Goal: Ask a question

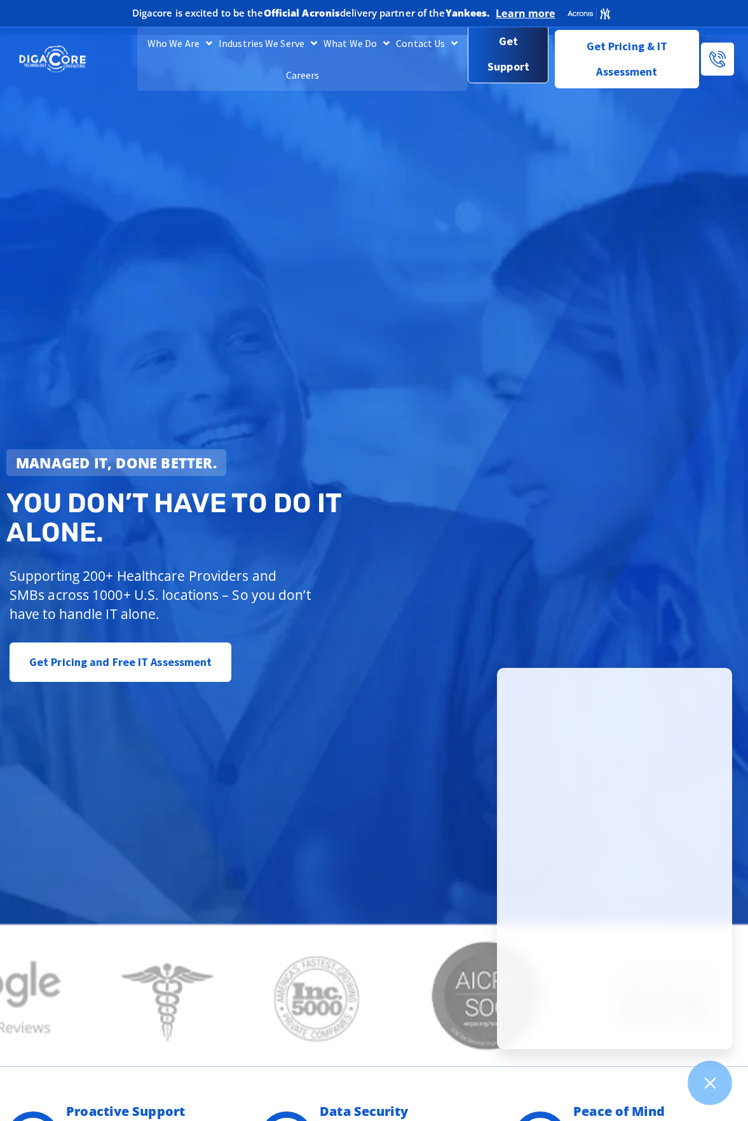
click at [512, 62] on span "Get Support" at bounding box center [508, 54] width 59 height 51
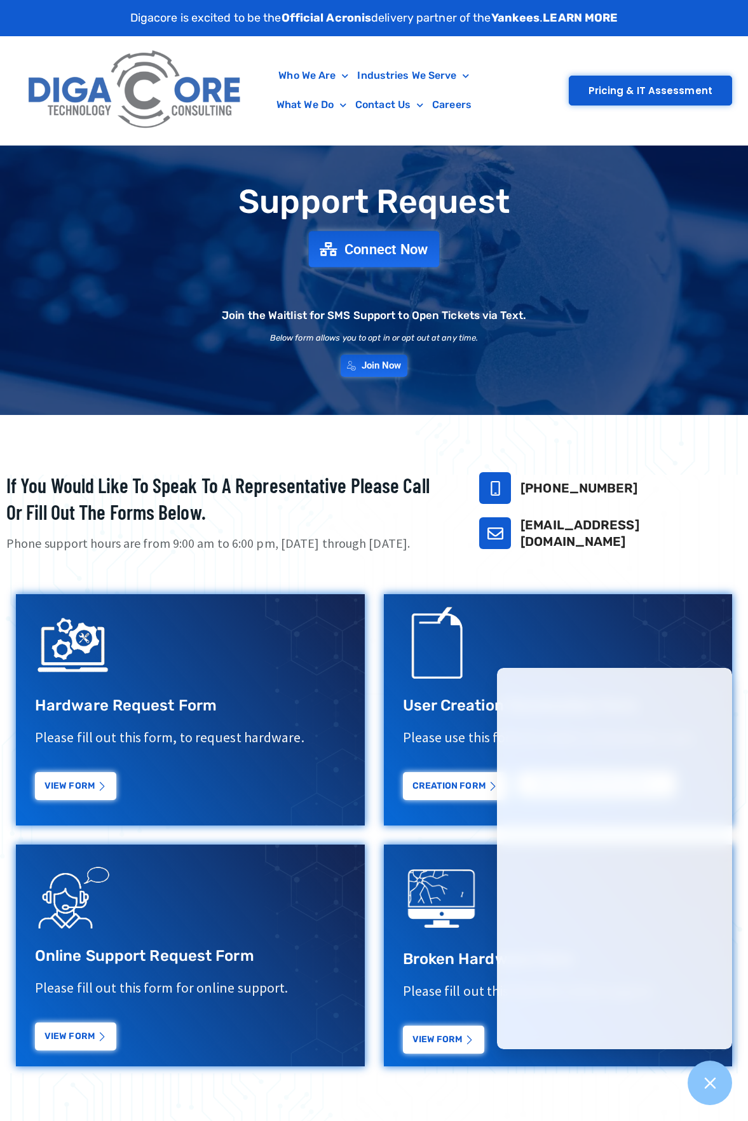
click at [387, 249] on span "Connect Now" at bounding box center [386, 249] width 84 height 14
click at [385, 259] on link "Connect Now" at bounding box center [374, 249] width 131 height 36
click at [377, 251] on span "Connect Now" at bounding box center [386, 249] width 84 height 14
click at [366, 366] on span "Join Now" at bounding box center [382, 365] width 44 height 11
click at [715, 1070] on div at bounding box center [710, 1083] width 46 height 46
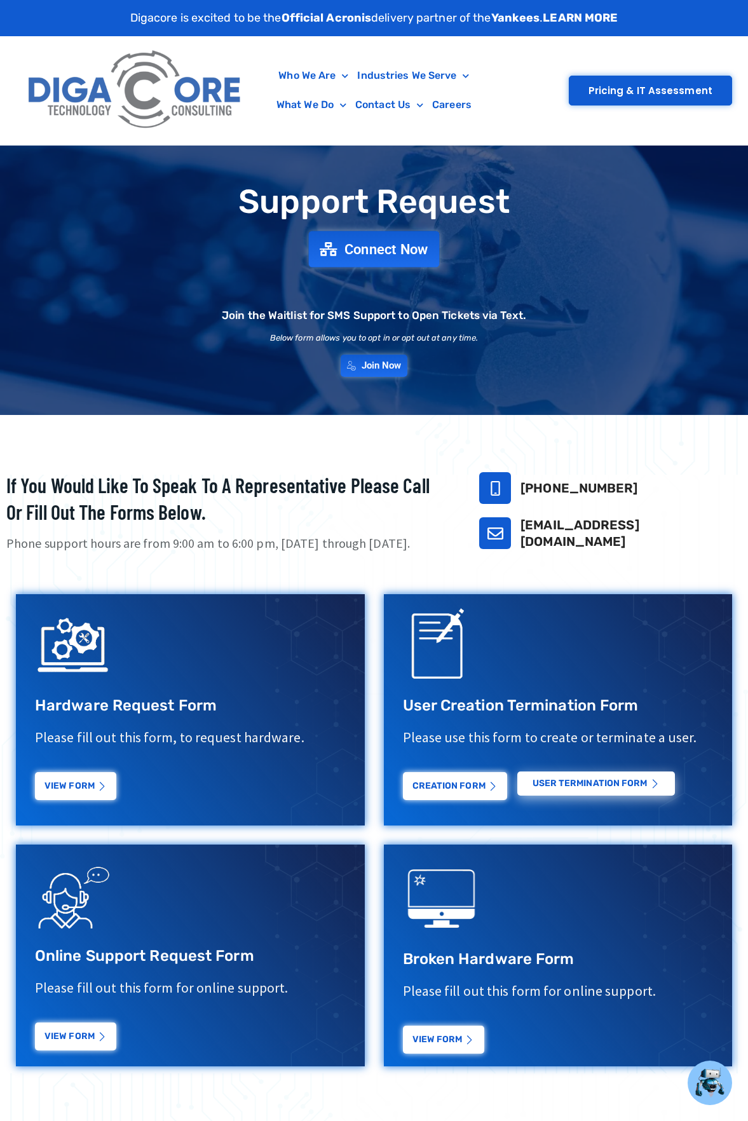
click at [367, 245] on span "Connect Now" at bounding box center [386, 249] width 84 height 14
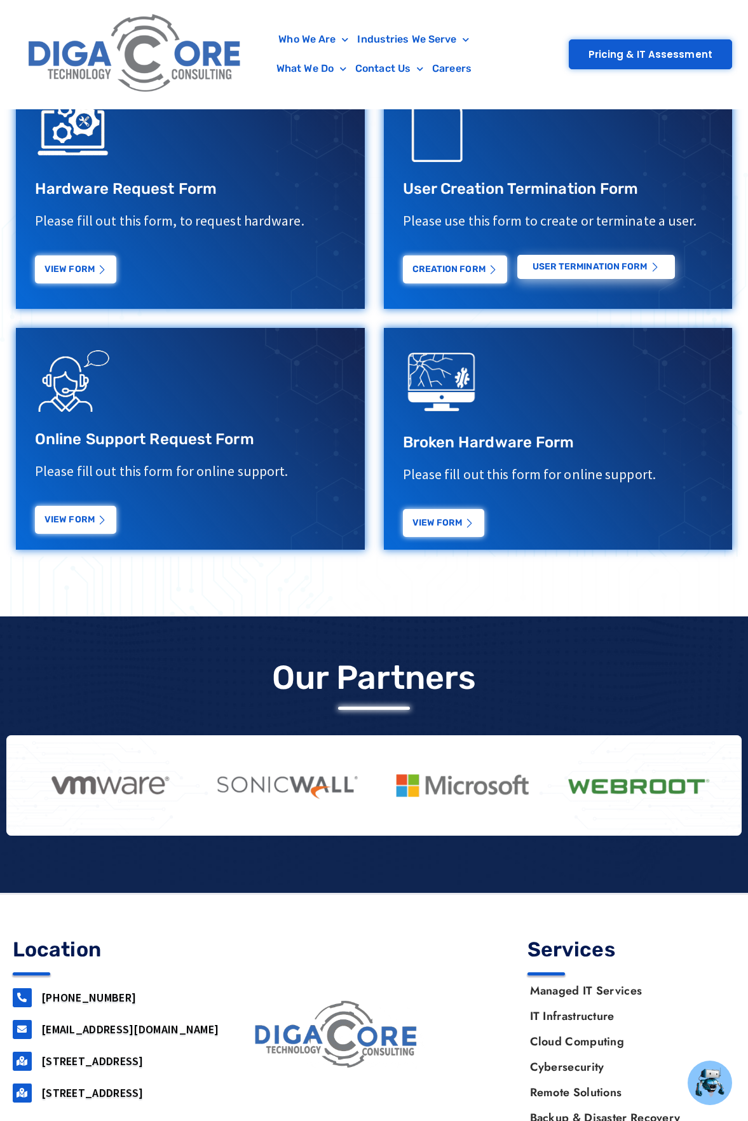
scroll to position [72, 0]
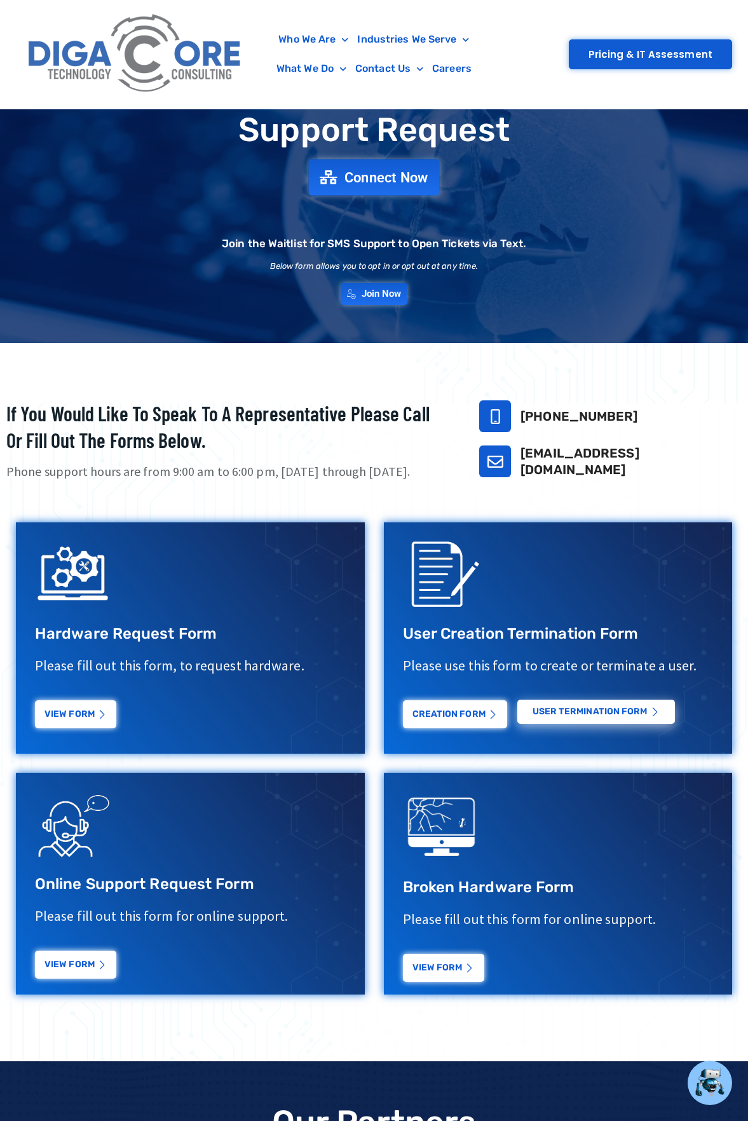
click at [362, 175] on span "Connect Now" at bounding box center [386, 177] width 84 height 14
